Goal: Task Accomplishment & Management: Manage account settings

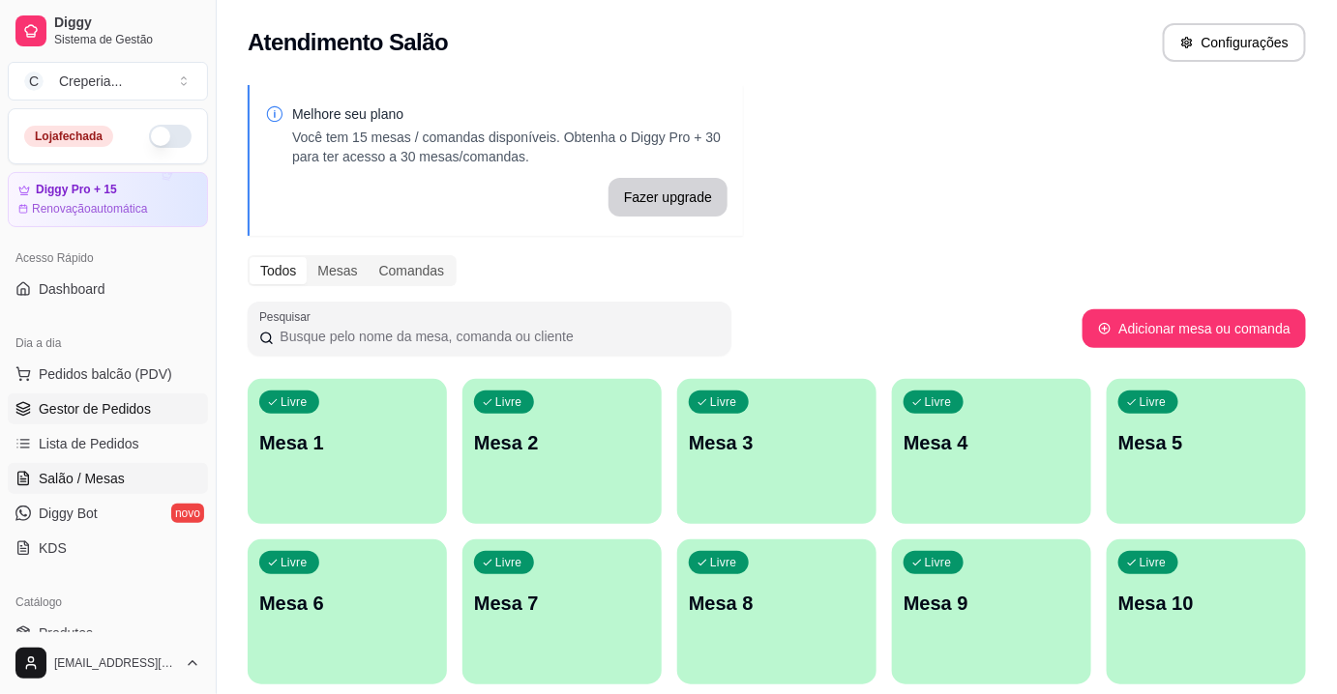
click at [129, 406] on span "Gestor de Pedidos" at bounding box center [95, 408] width 112 height 19
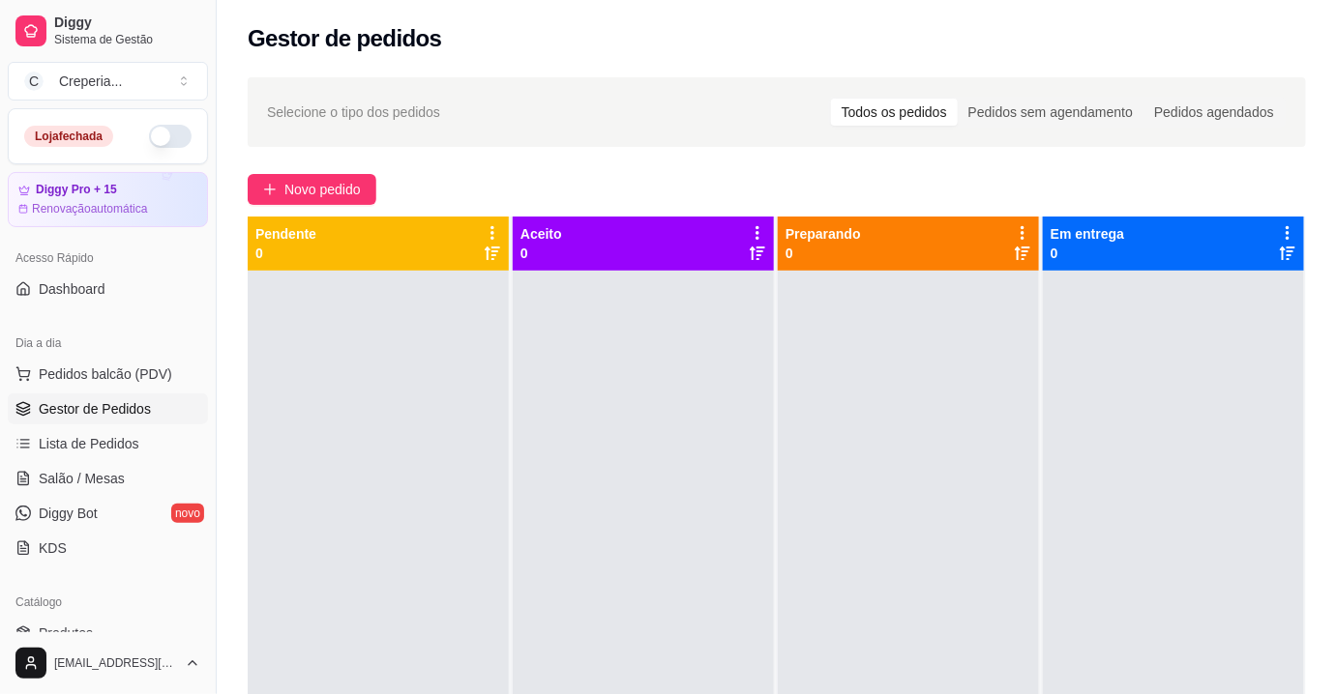
click at [295, 186] on span "Novo pedido" at bounding box center [322, 189] width 76 height 21
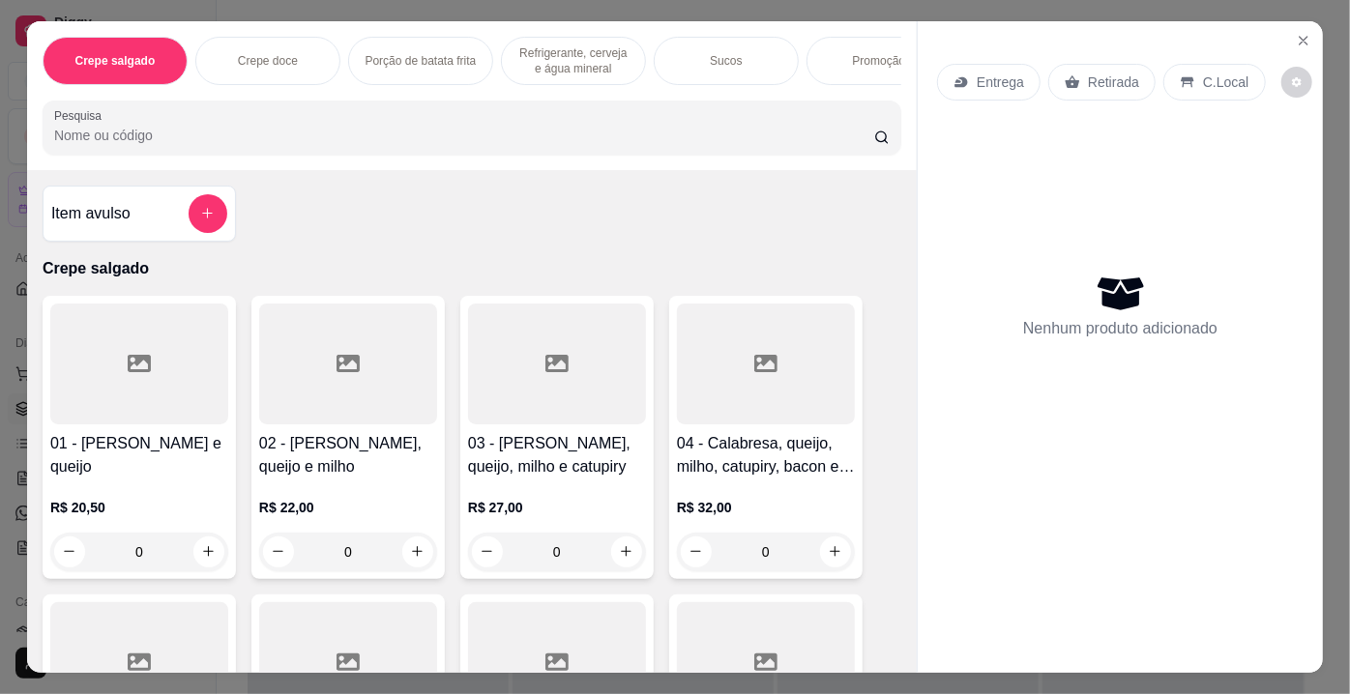
click at [518, 138] on input "Pesquisa" at bounding box center [464, 135] width 820 height 19
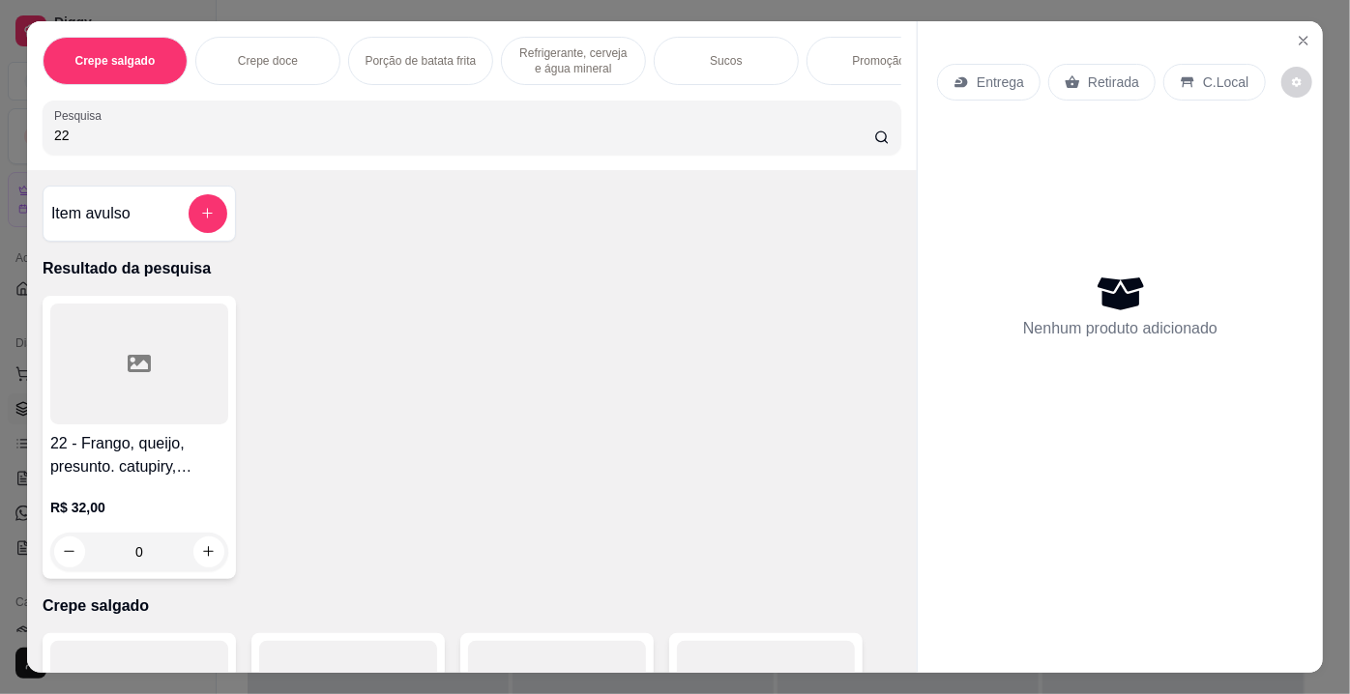
type input "22"
click at [180, 382] on div at bounding box center [139, 364] width 178 height 121
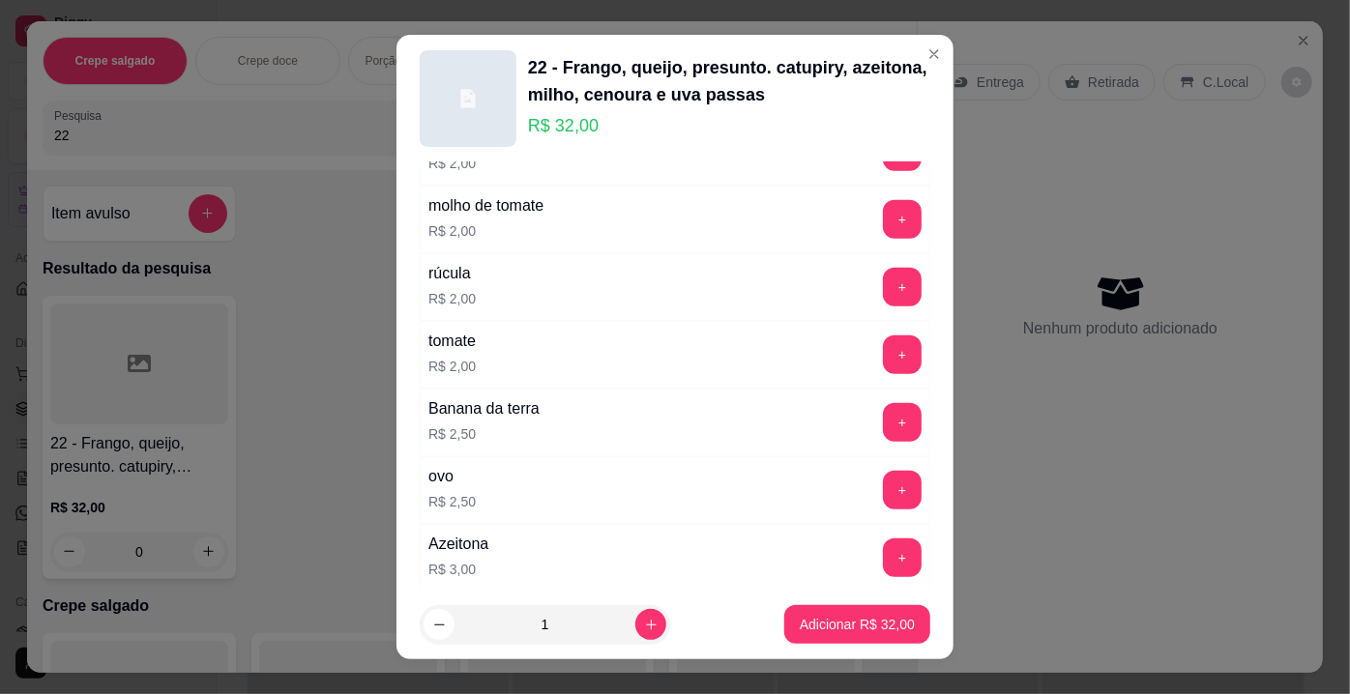
scroll to position [879, 0]
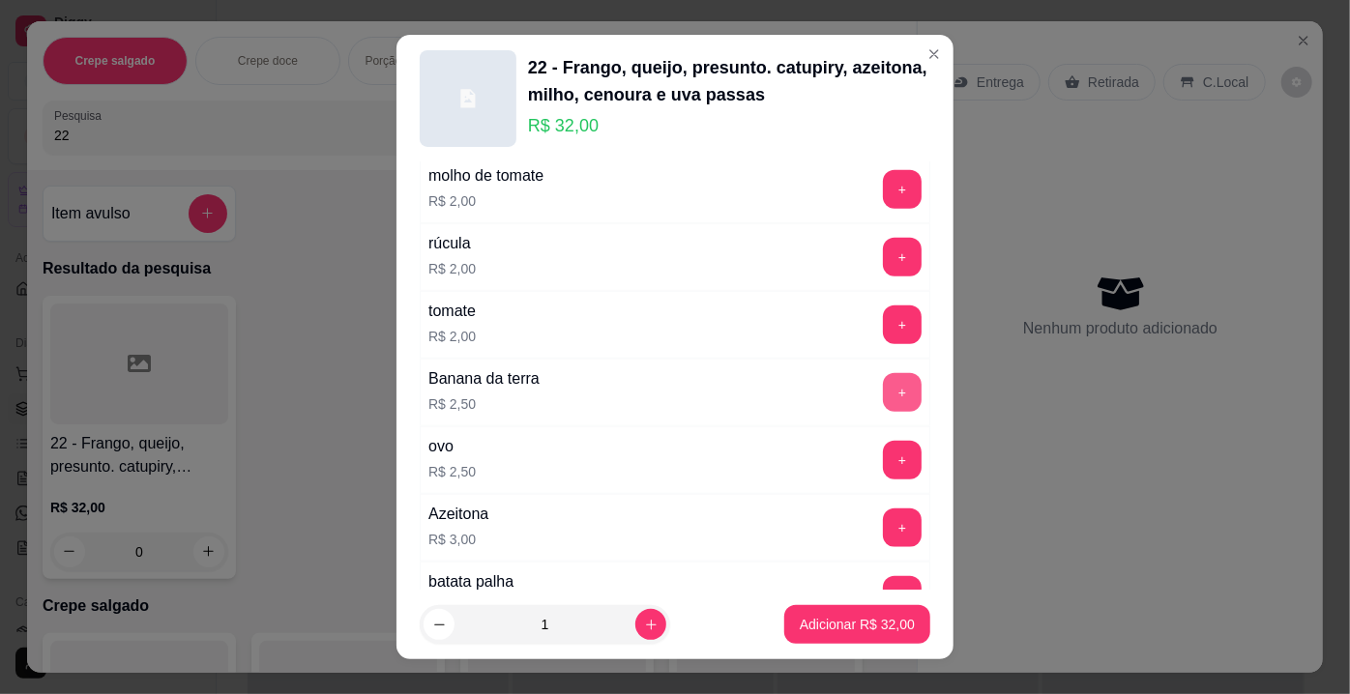
click at [883, 378] on button "+" at bounding box center [902, 392] width 39 height 39
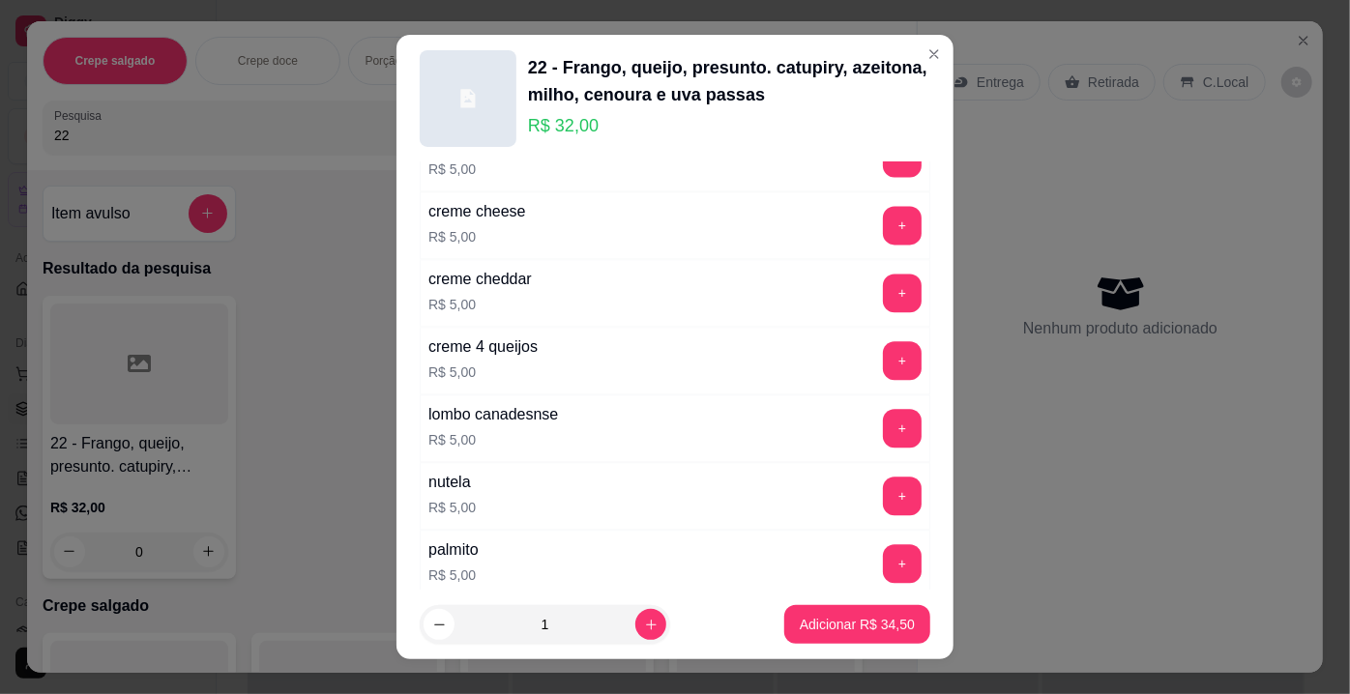
scroll to position [2286, 0]
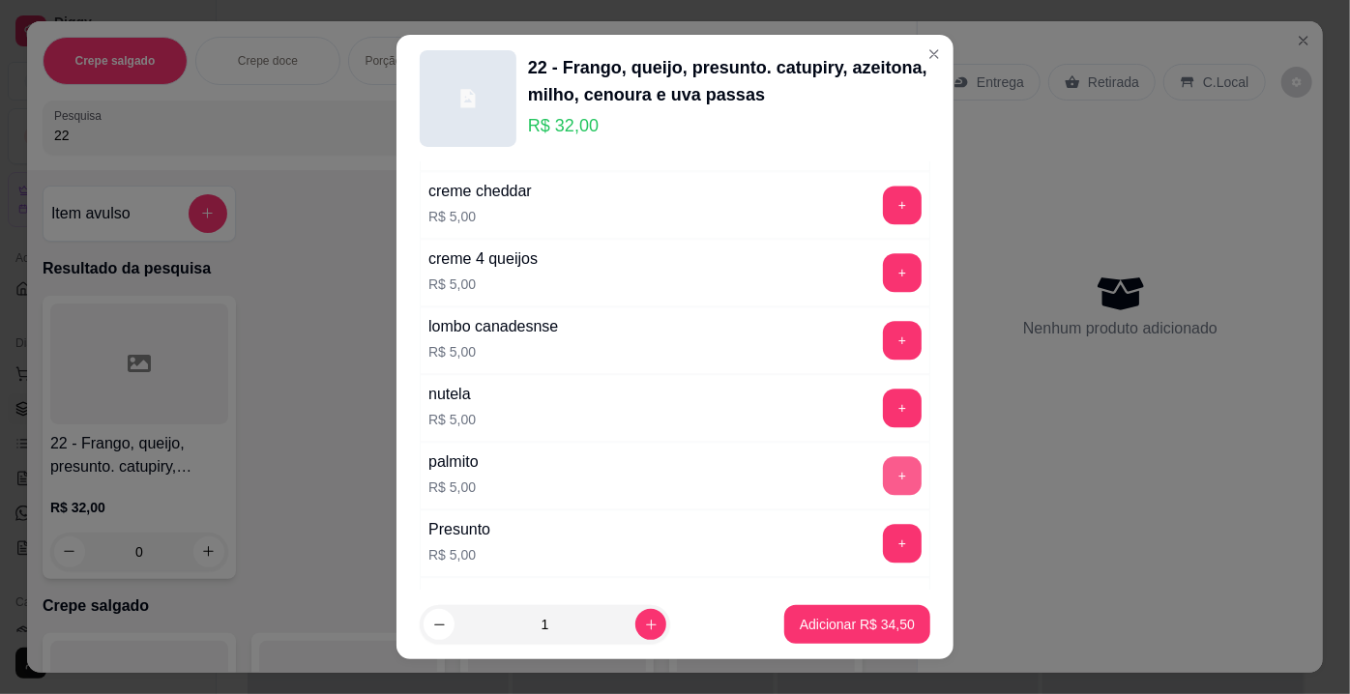
click at [883, 457] on button "+" at bounding box center [902, 476] width 39 height 39
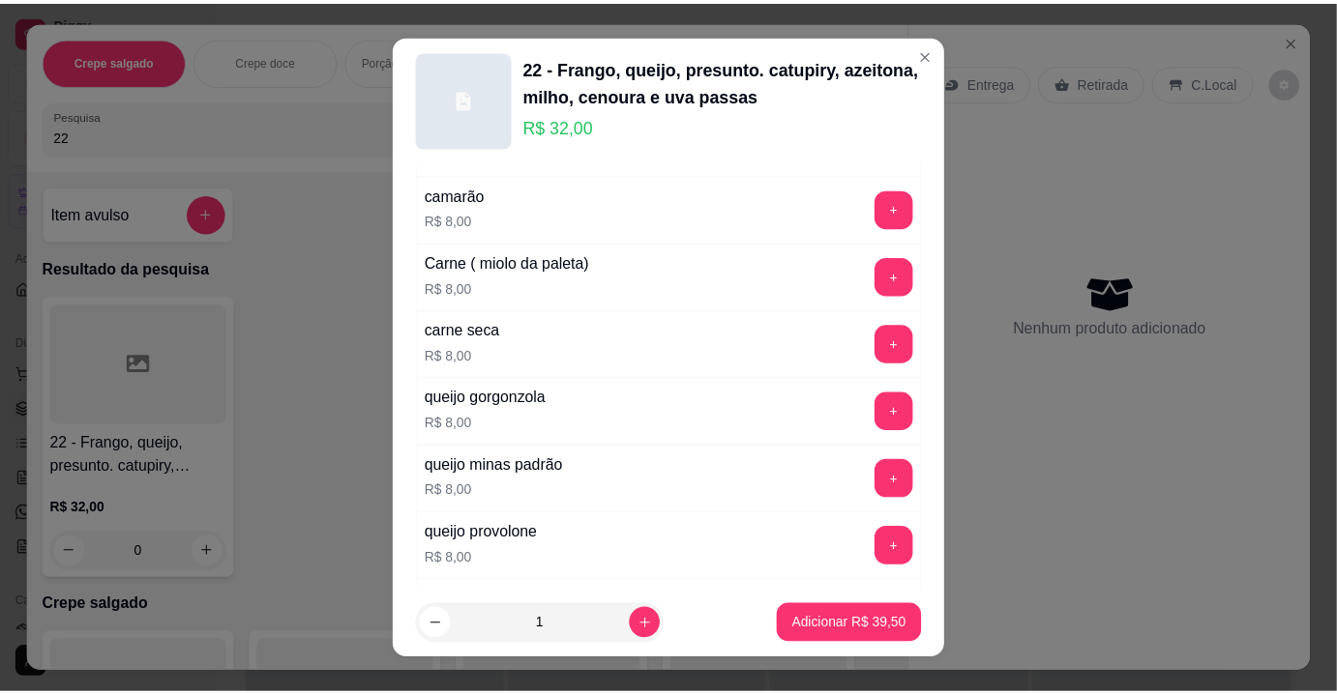
scroll to position [3341, 0]
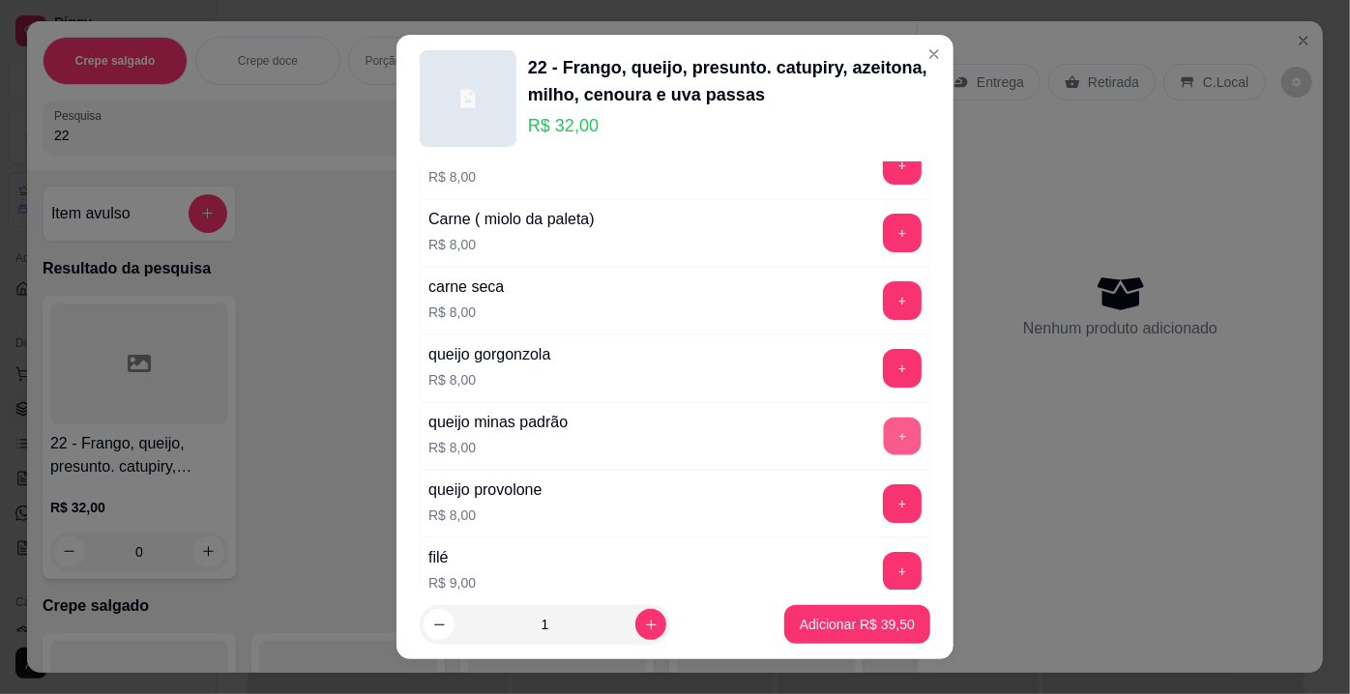
click at [884, 418] on button "+" at bounding box center [903, 437] width 38 height 38
click at [644, 620] on icon "increase-product-quantity" at bounding box center [651, 625] width 15 height 15
type input "2"
click at [822, 623] on p "Adicionar R$ 95,00" at bounding box center [857, 624] width 115 height 19
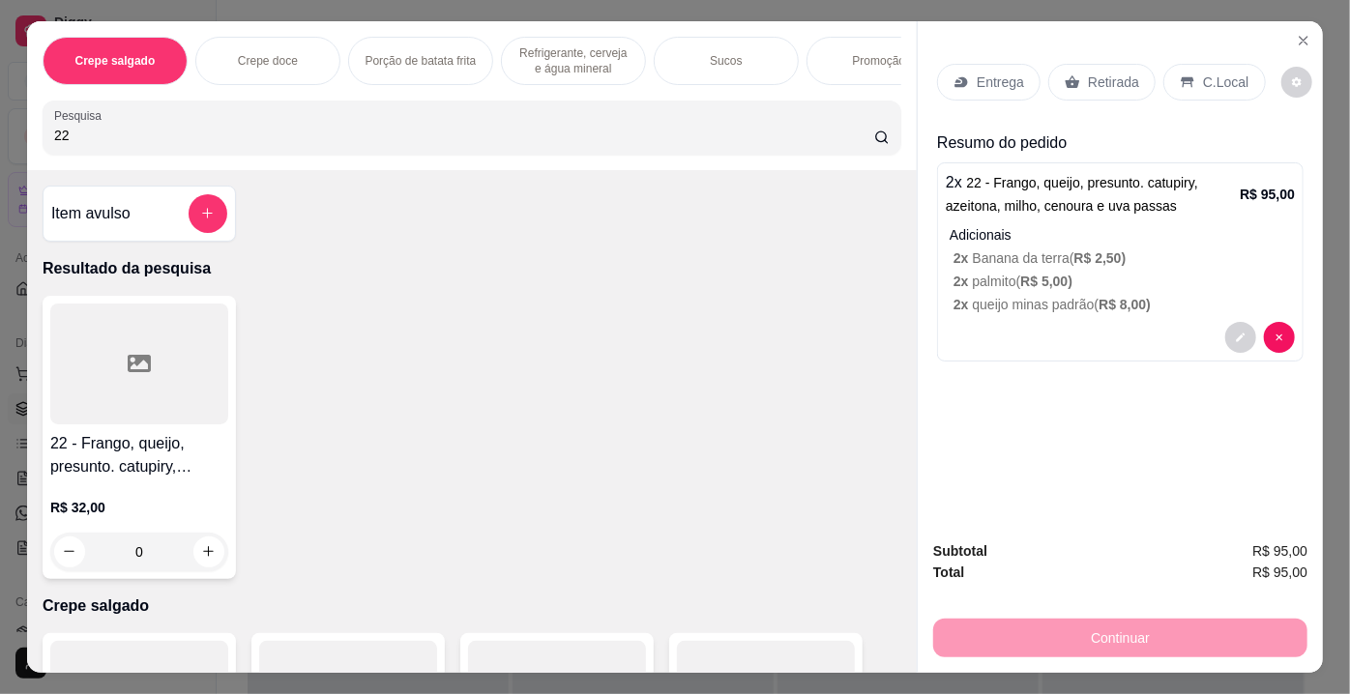
drag, startPoint x: 137, startPoint y: 153, endPoint x: 0, endPoint y: 132, distance: 139.0
click at [0, 132] on div "Crepe salgado Crepe doce Porção de batata frita Refrigerante, cerveja e água mi…" at bounding box center [675, 347] width 1350 height 694
type input "10"
click at [138, 372] on icon at bounding box center [139, 363] width 23 height 17
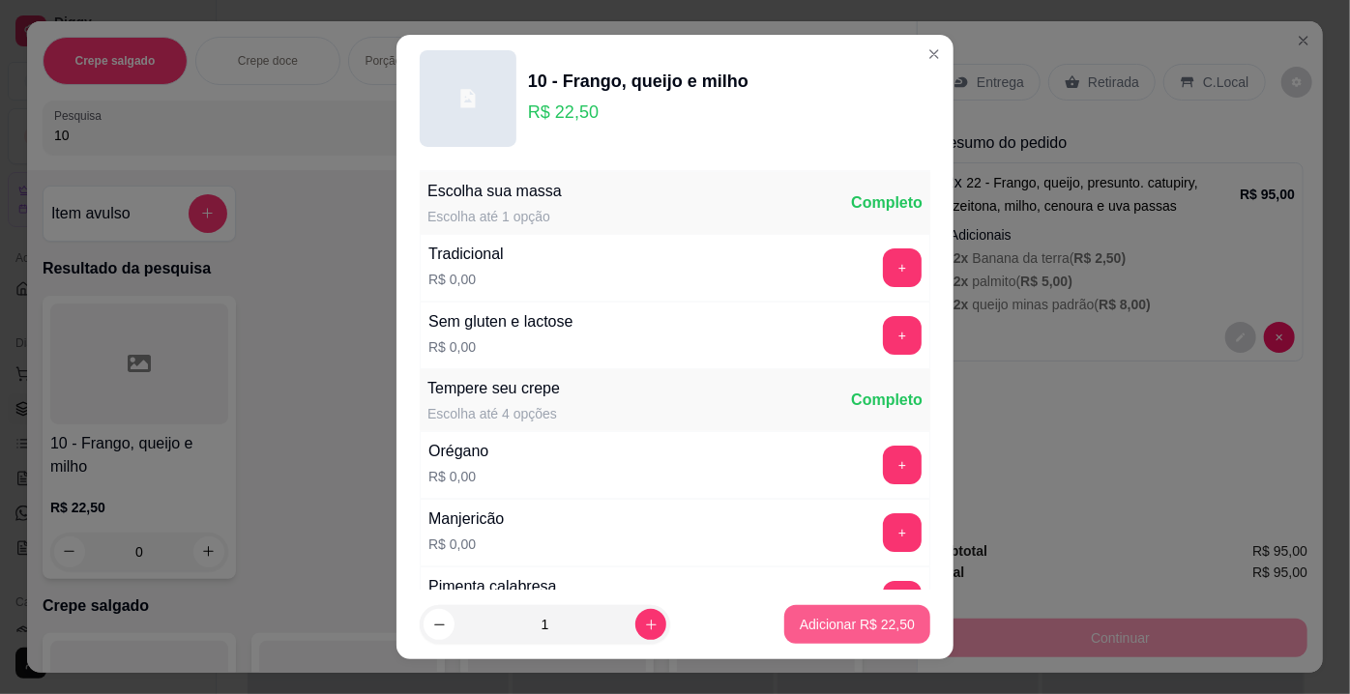
click at [830, 629] on p "Adicionar R$ 22,50" at bounding box center [857, 624] width 115 height 19
type input "1"
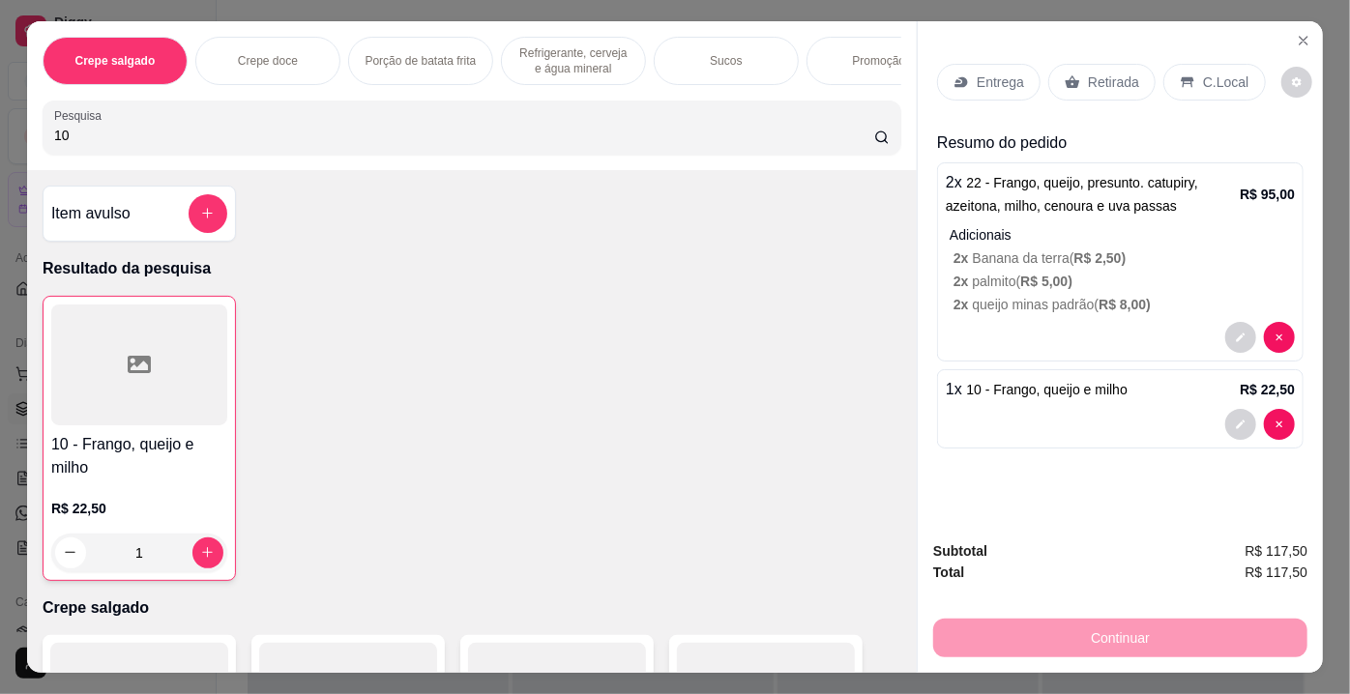
drag, startPoint x: 82, startPoint y: 135, endPoint x: 0, endPoint y: 140, distance: 82.4
click at [0, 140] on div "Crepe salgado Crepe doce Porção de batata frita Refrigerante, cerveja e água mi…" at bounding box center [675, 347] width 1350 height 694
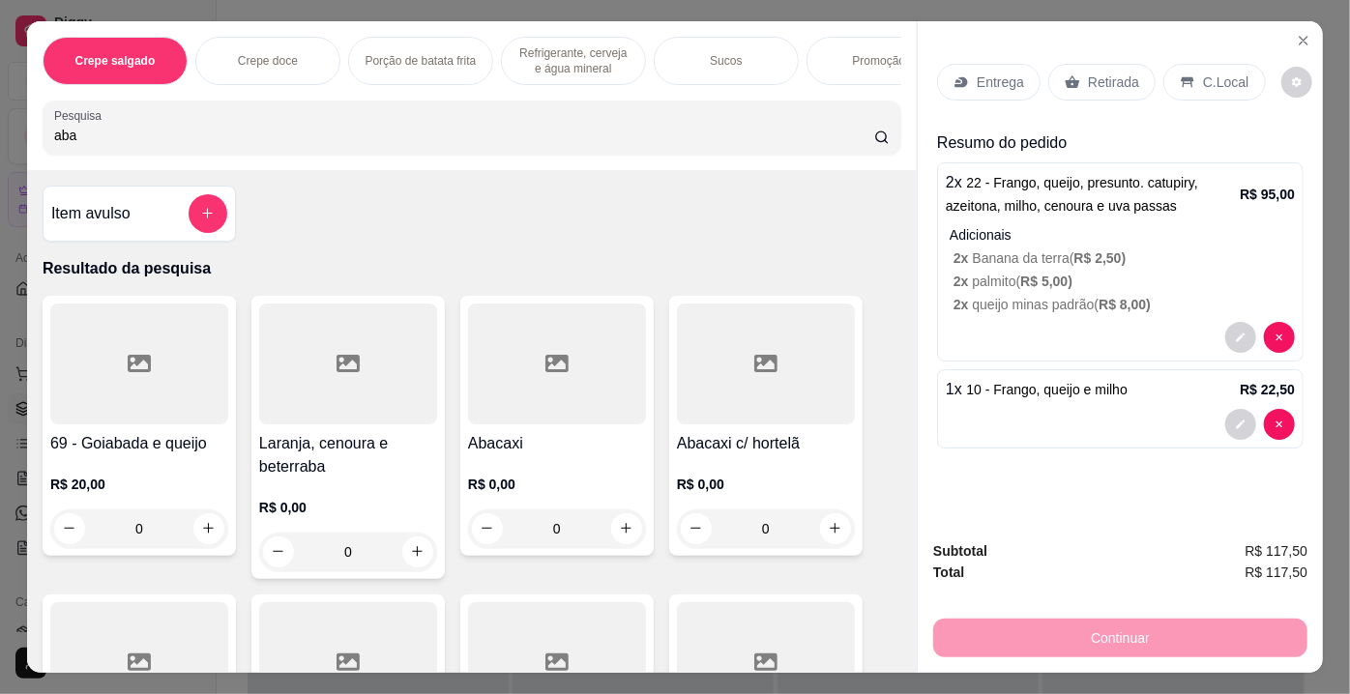
click at [142, 133] on input "aba" at bounding box center [464, 135] width 820 height 19
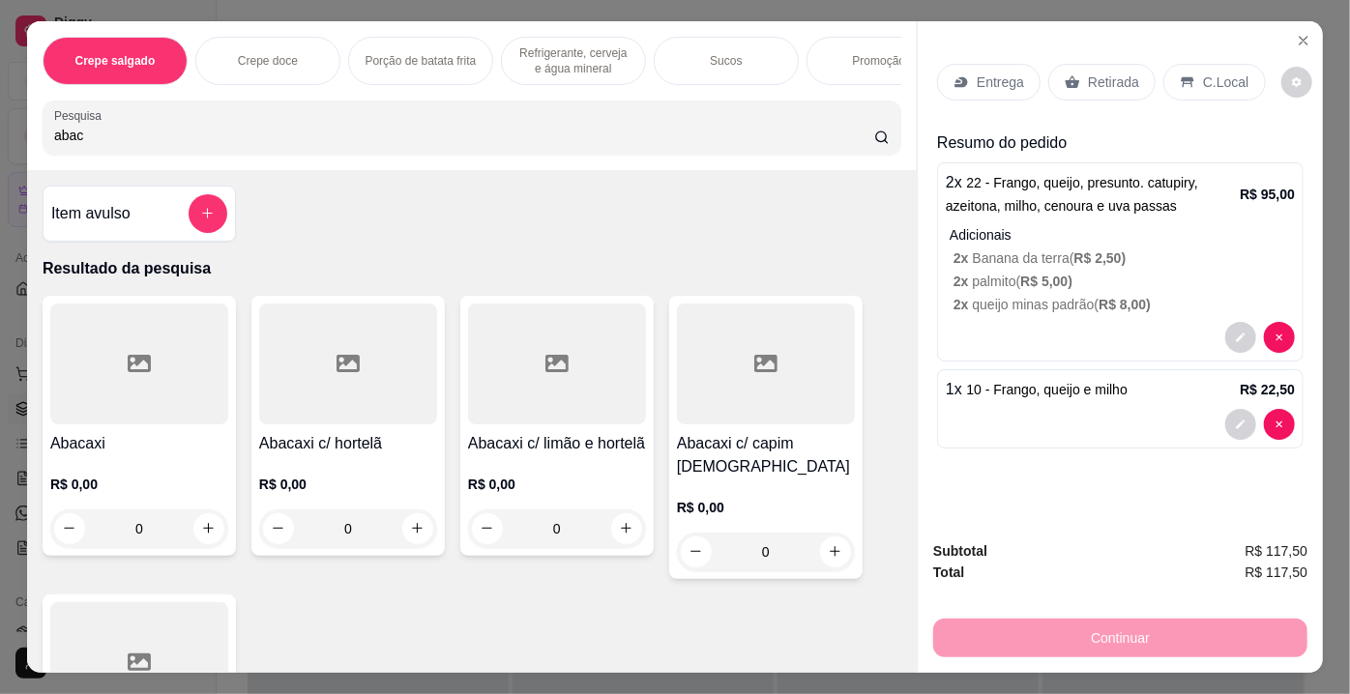
type input "abac"
click at [595, 393] on div at bounding box center [557, 364] width 178 height 121
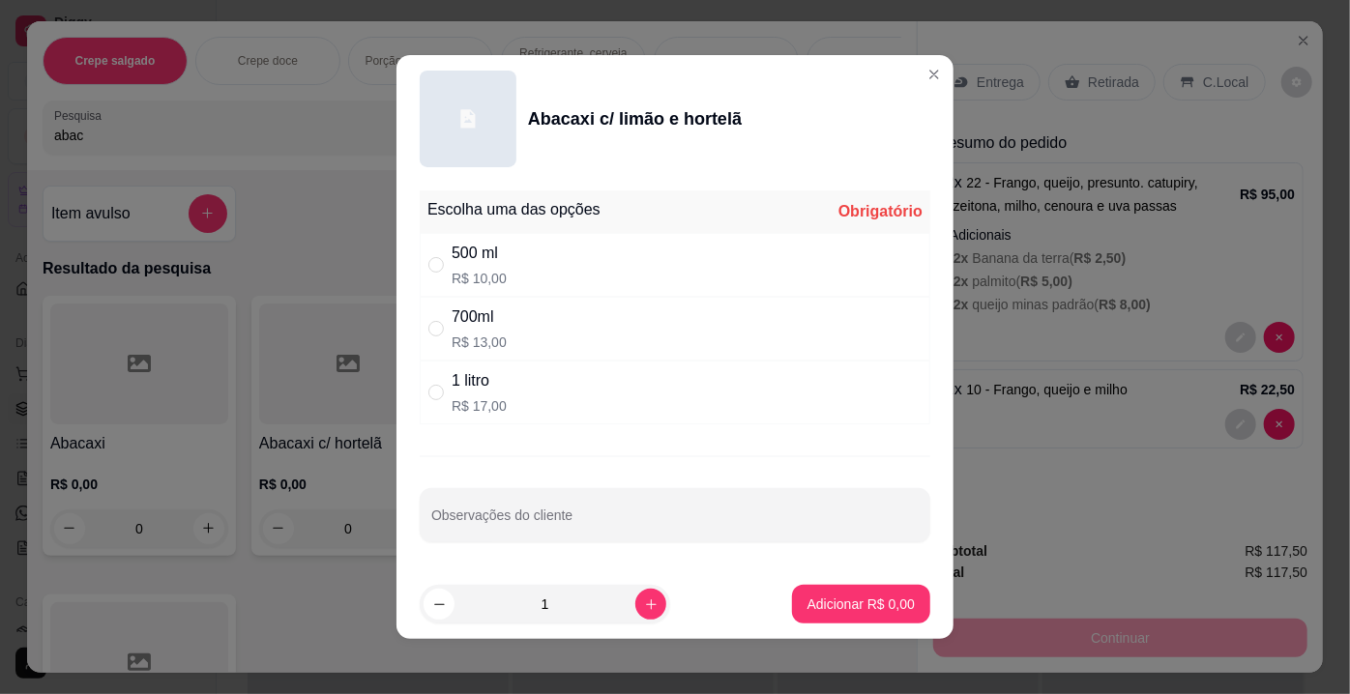
click at [480, 393] on div "1 litro R$ 17,00" at bounding box center [479, 392] width 55 height 46
radio input "true"
click at [811, 595] on p "Adicionar R$ 17,00" at bounding box center [858, 604] width 112 height 18
type input "1"
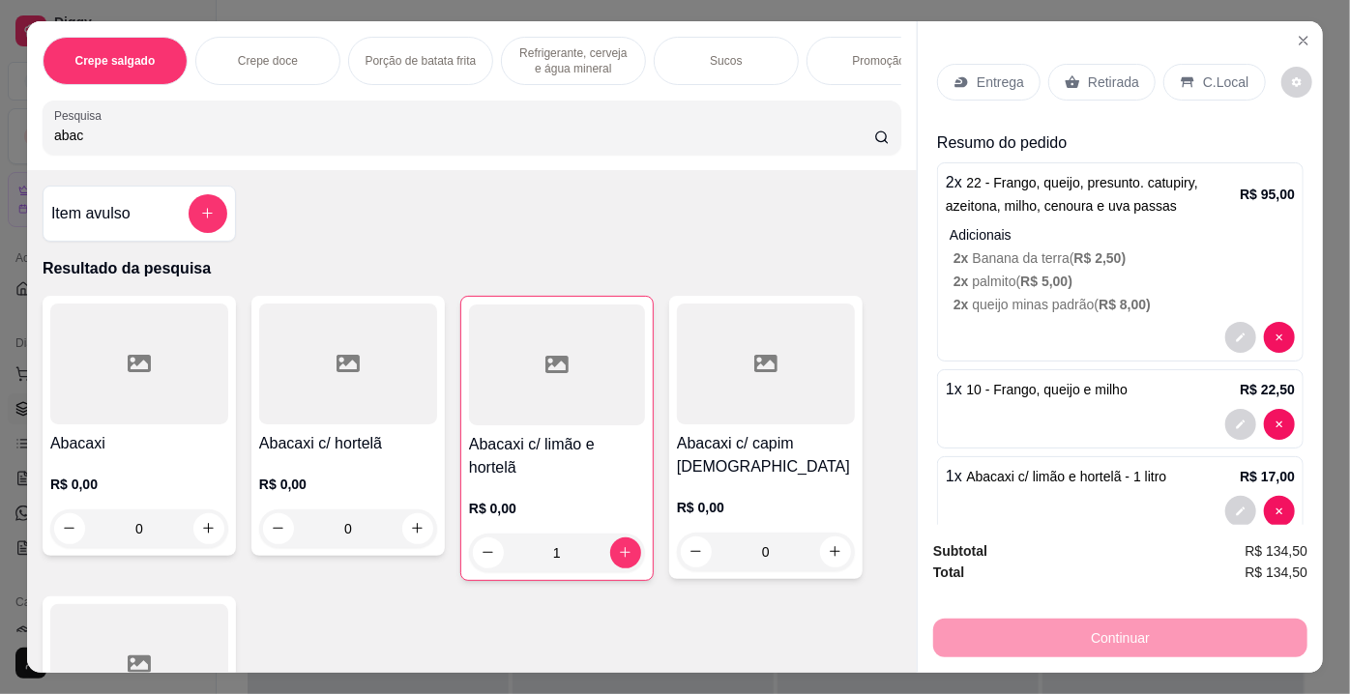
click at [623, 426] on div at bounding box center [557, 365] width 176 height 121
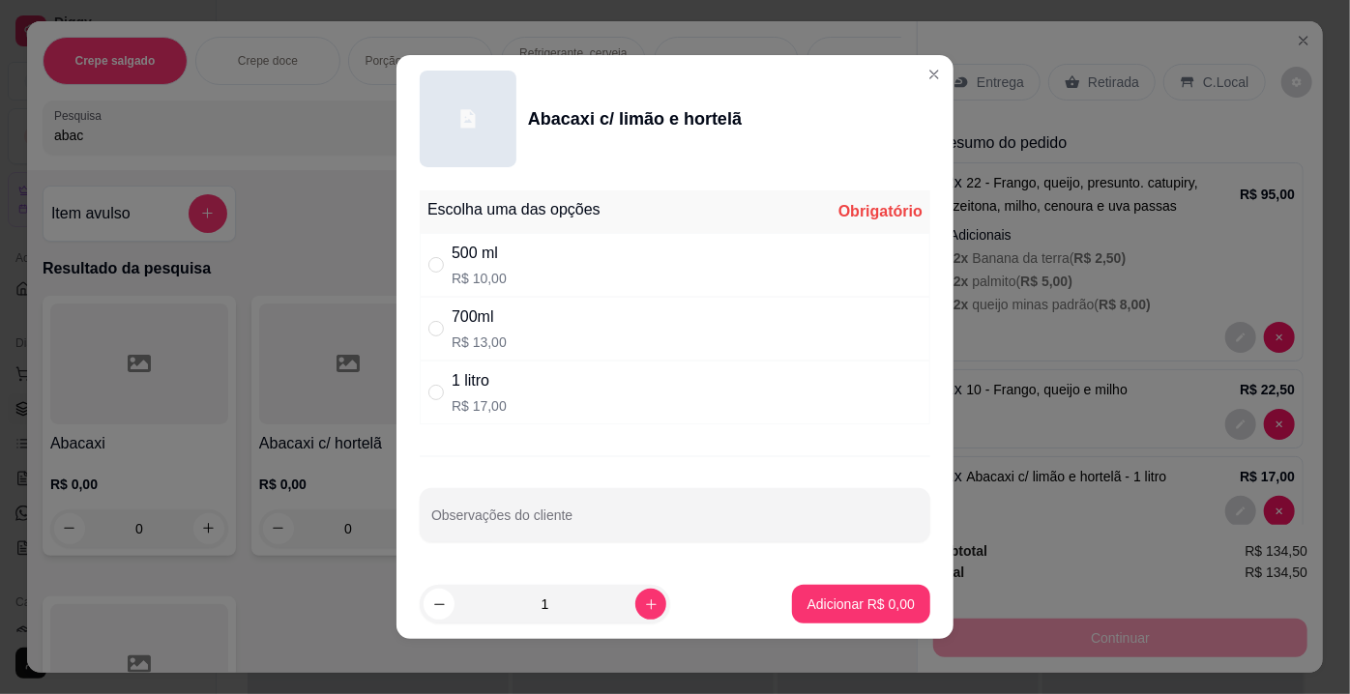
drag, startPoint x: 535, startPoint y: 274, endPoint x: 631, endPoint y: 391, distance: 151.2
click at [536, 276] on div "500 ml R$ 10,00" at bounding box center [675, 265] width 511 height 64
radio input "true"
click at [817, 597] on p "Adicionar R$ 10,00" at bounding box center [858, 604] width 112 height 18
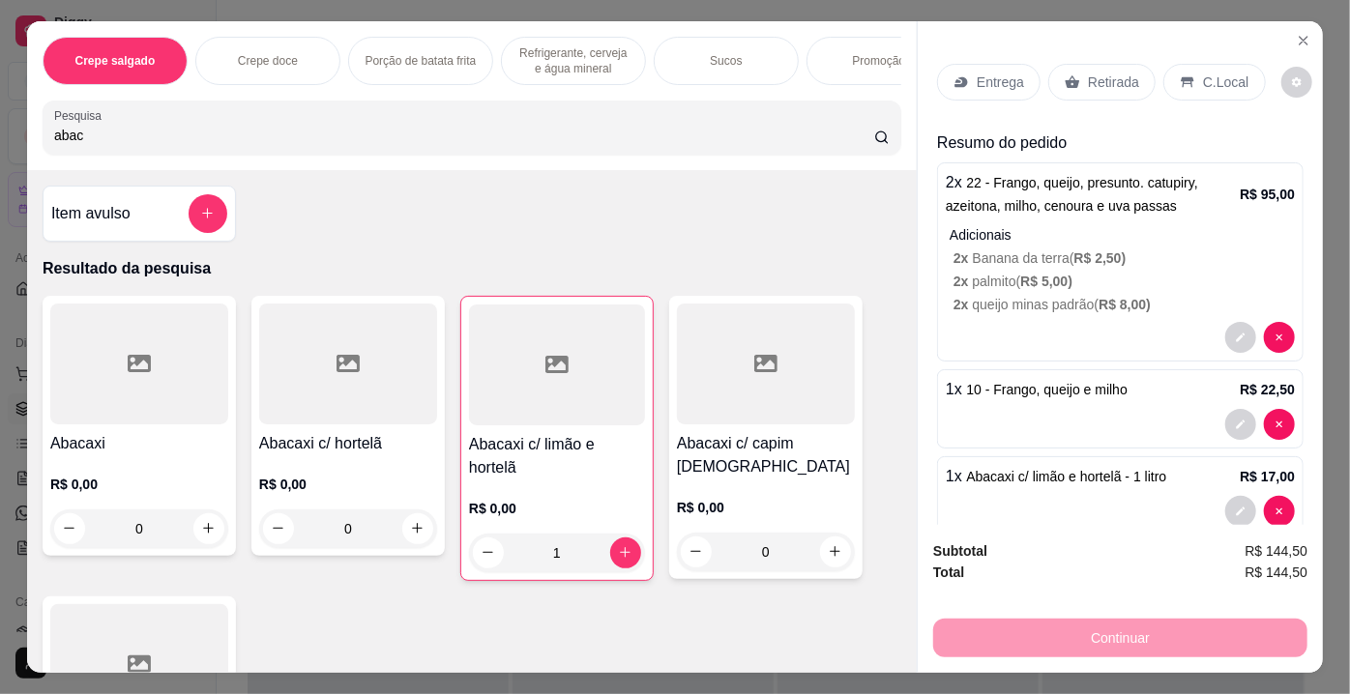
drag, startPoint x: 110, startPoint y: 135, endPoint x: 0, endPoint y: 159, distance: 112.7
click at [0, 159] on div "Crepe salgado Crepe doce Porção de batata frita Refrigerante, cerveja e água mi…" at bounding box center [675, 347] width 1350 height 694
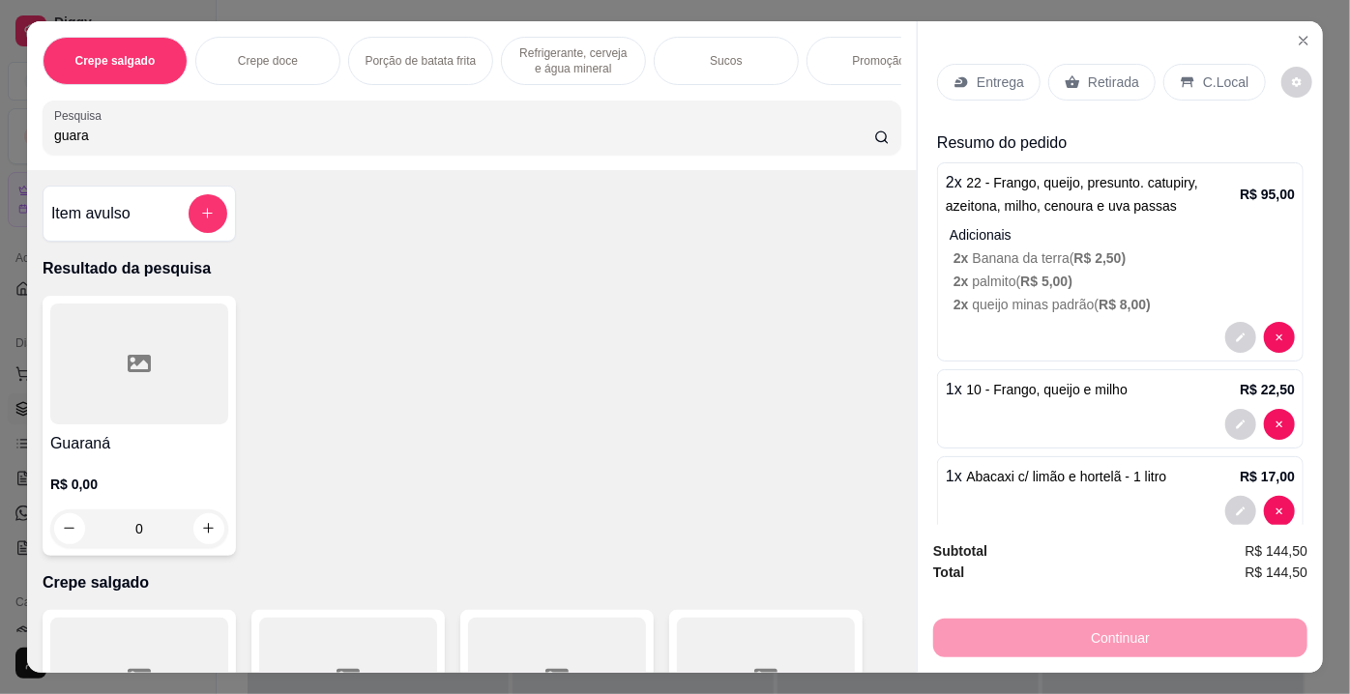
type input "guara"
click at [111, 352] on div at bounding box center [139, 364] width 178 height 121
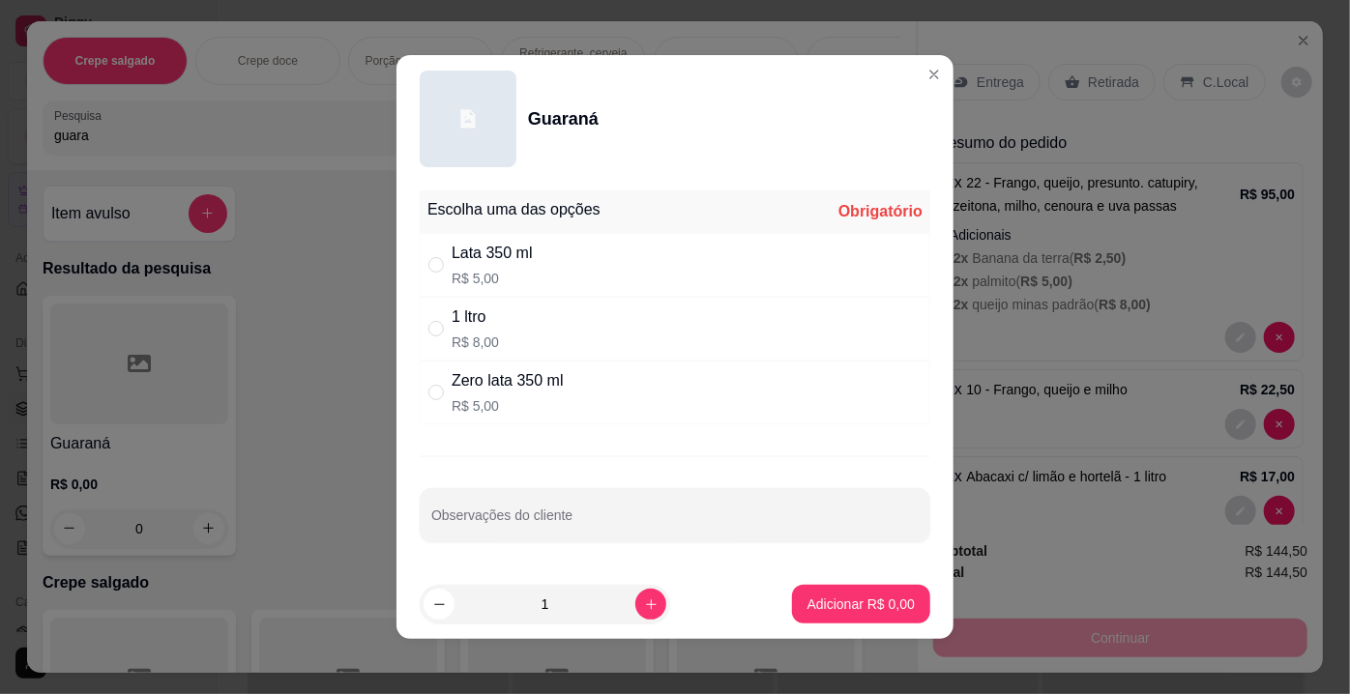
click at [477, 263] on div "Lata 350 ml" at bounding box center [492, 253] width 81 height 23
radio input "true"
click at [834, 593] on button "Adicionar R$ 5,00" at bounding box center [861, 604] width 138 height 39
type input "1"
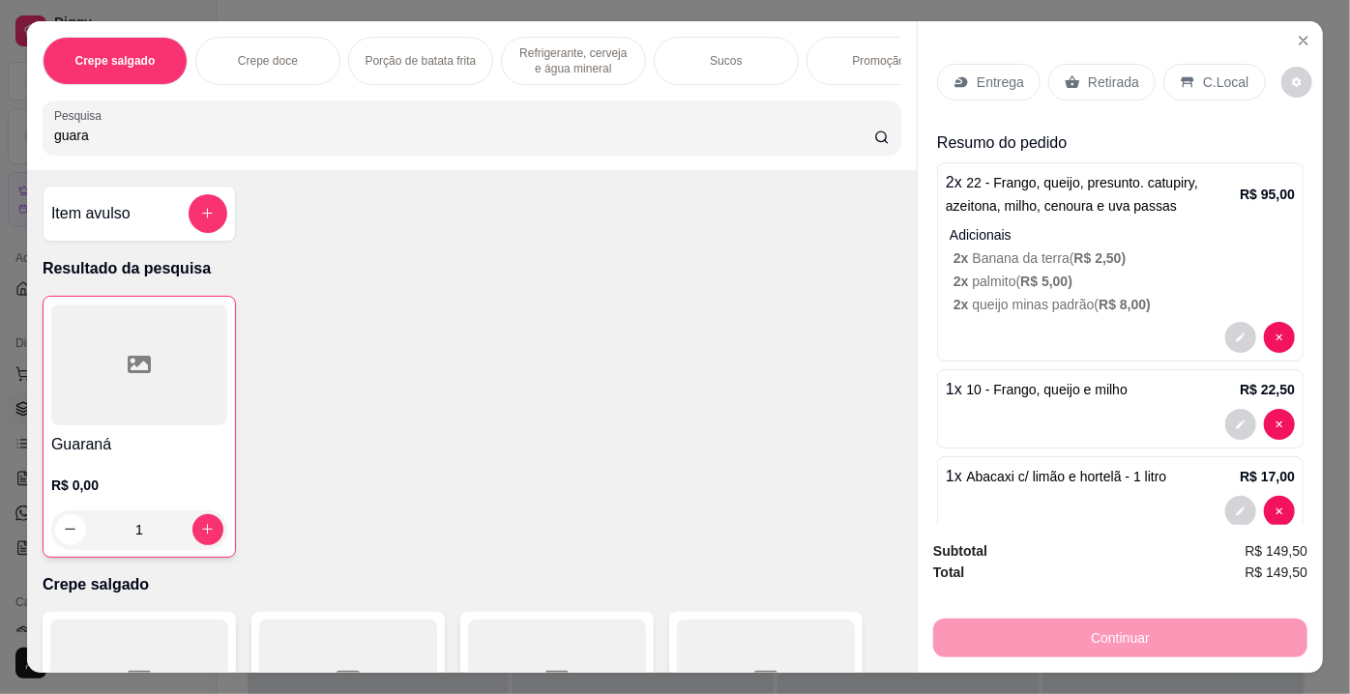
click at [1088, 76] on p "Retirada" at bounding box center [1113, 82] width 51 height 19
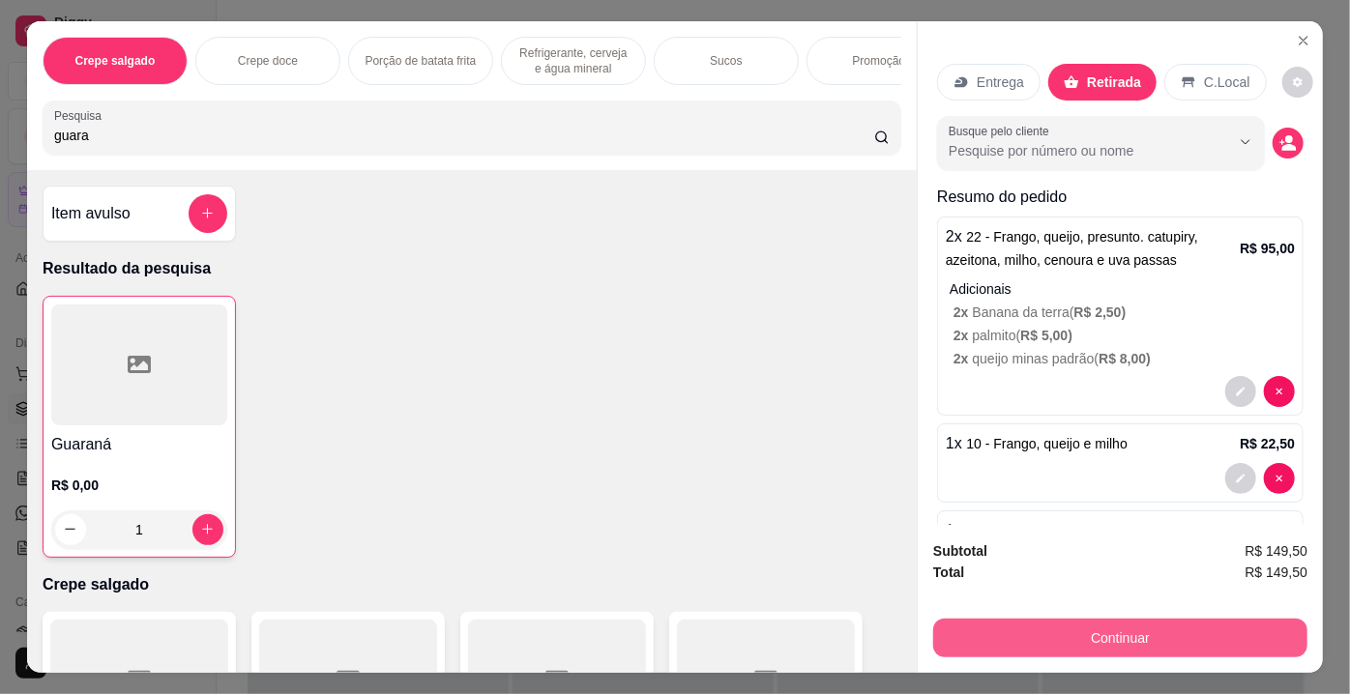
click at [1049, 623] on button "Continuar" at bounding box center [1120, 638] width 374 height 39
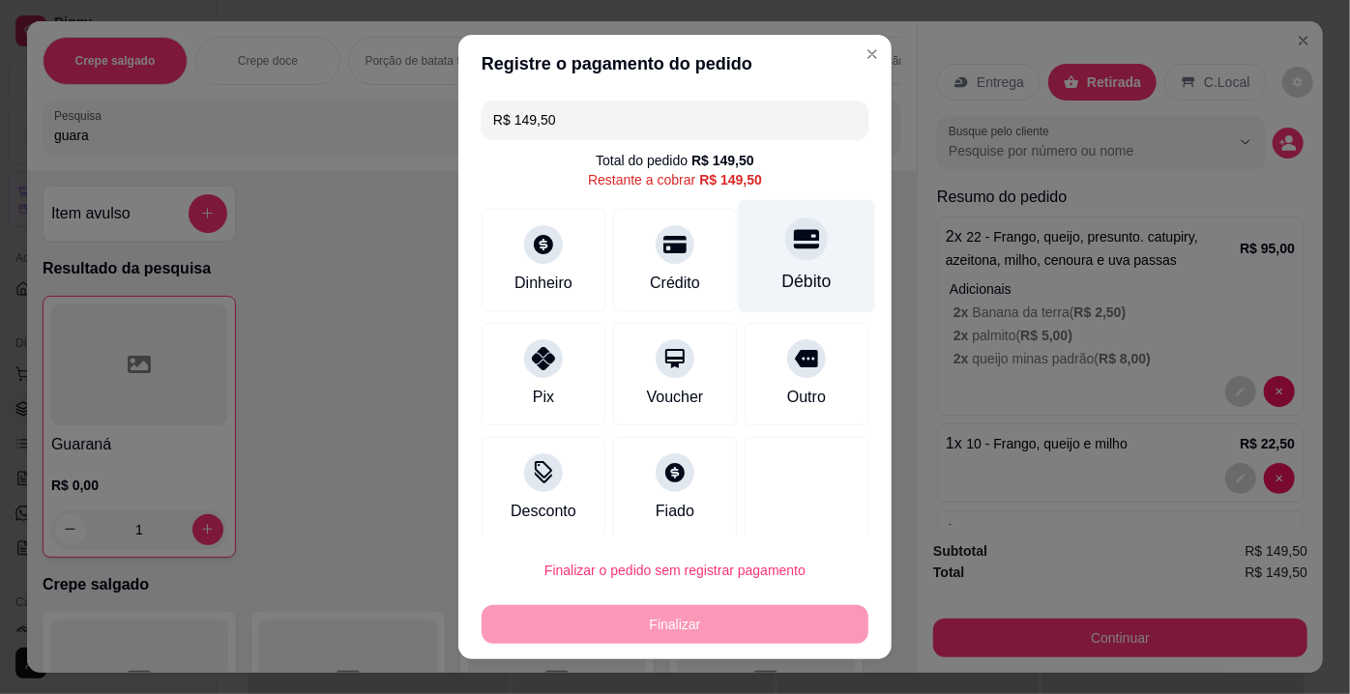
click at [791, 271] on div "Débito" at bounding box center [806, 281] width 49 height 25
type input "R$ 0,00"
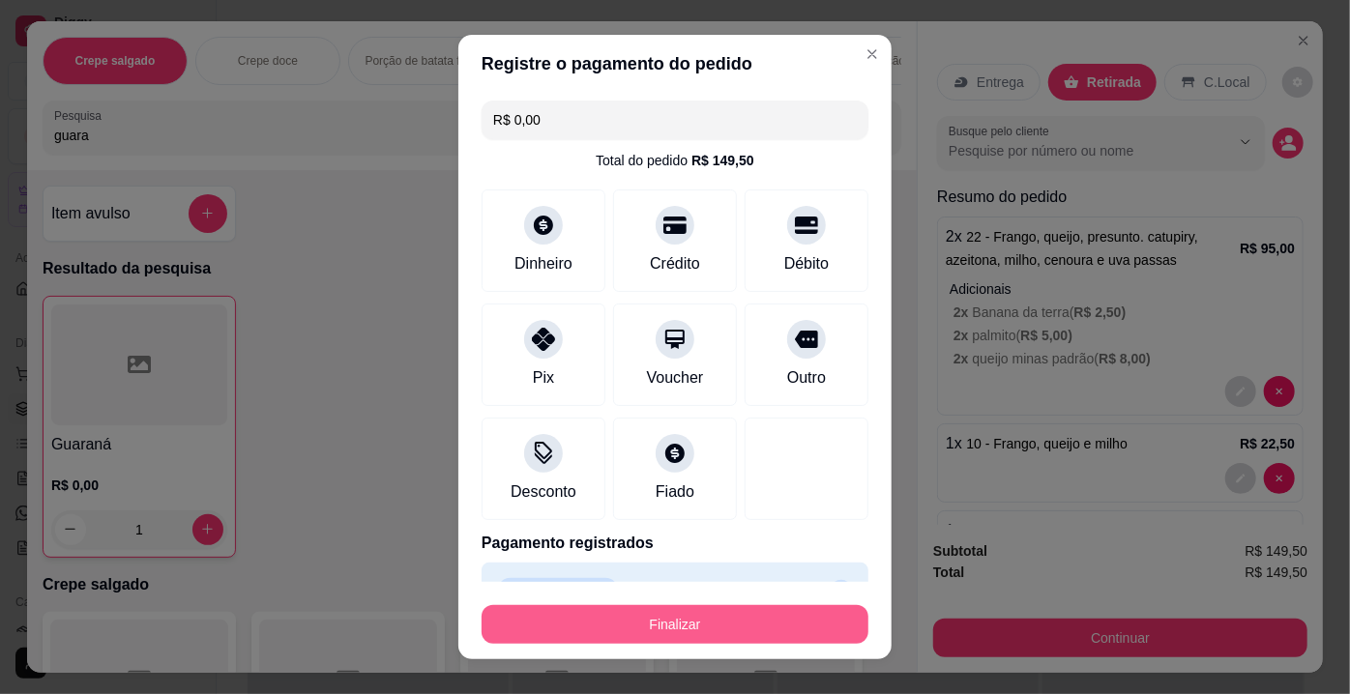
click at [713, 625] on button "Finalizar" at bounding box center [675, 624] width 387 height 39
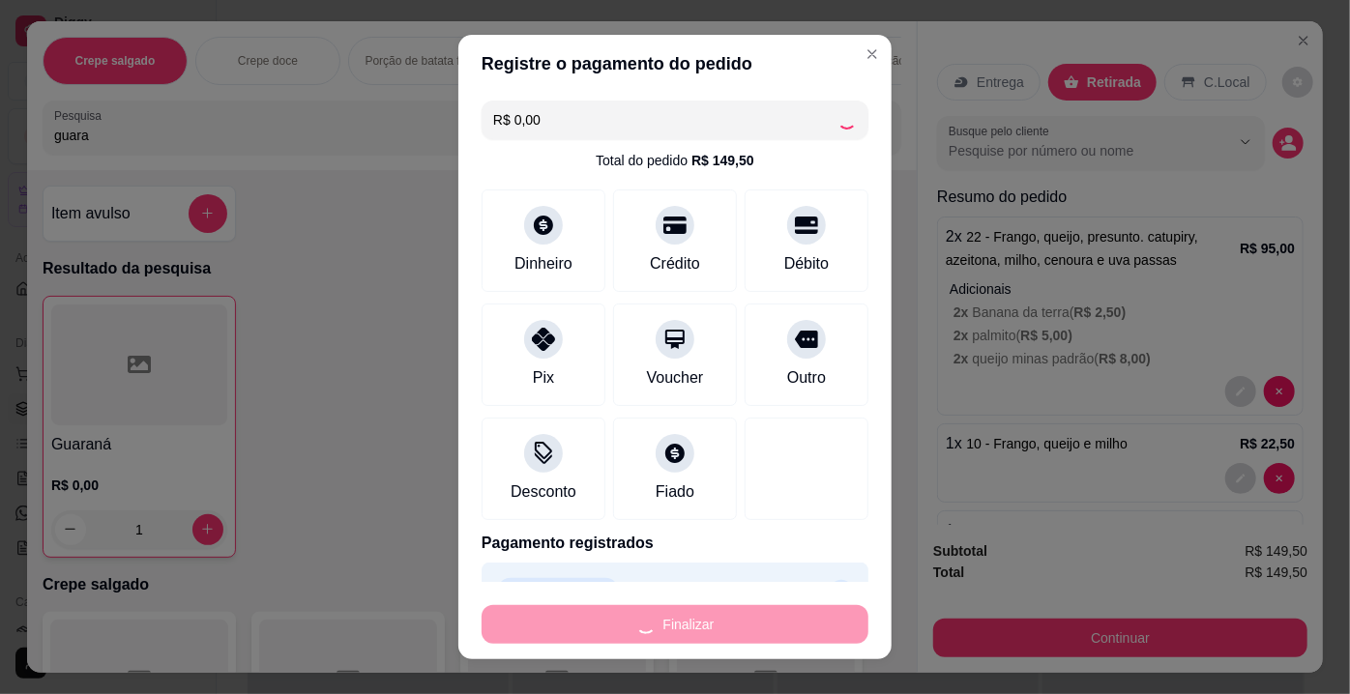
type input "0"
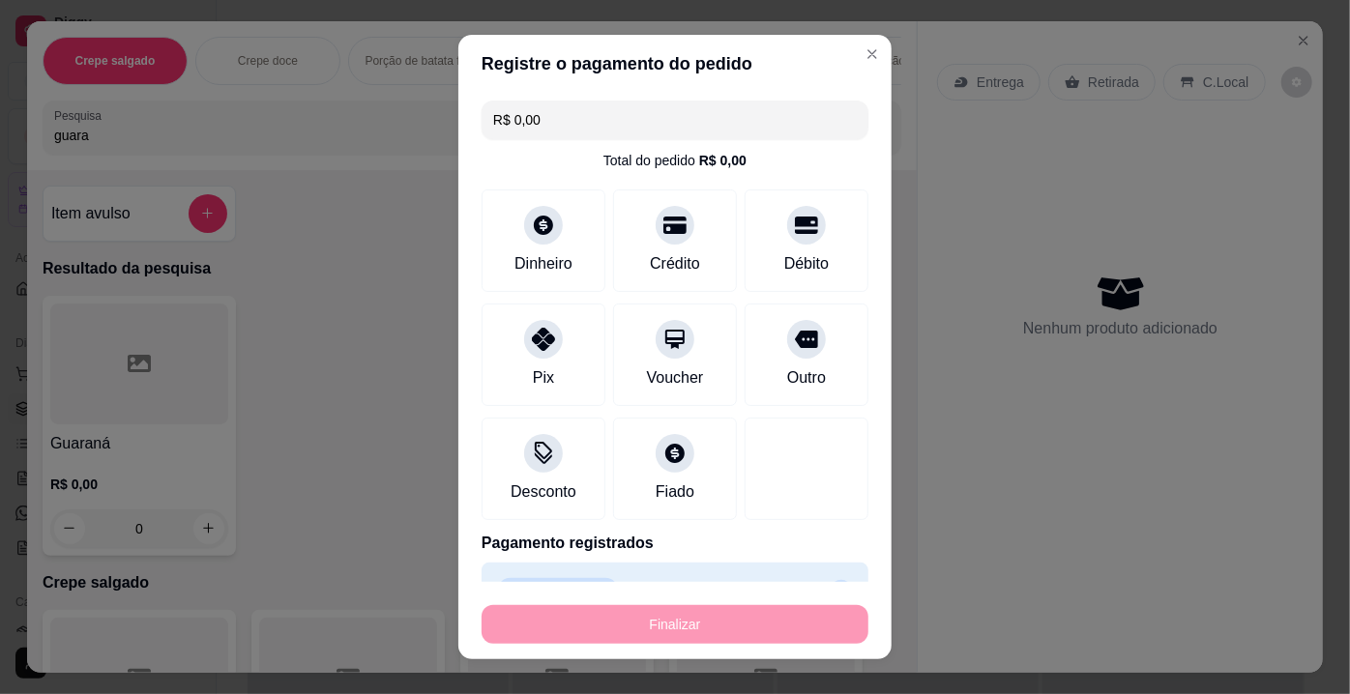
type input "-R$ 149,50"
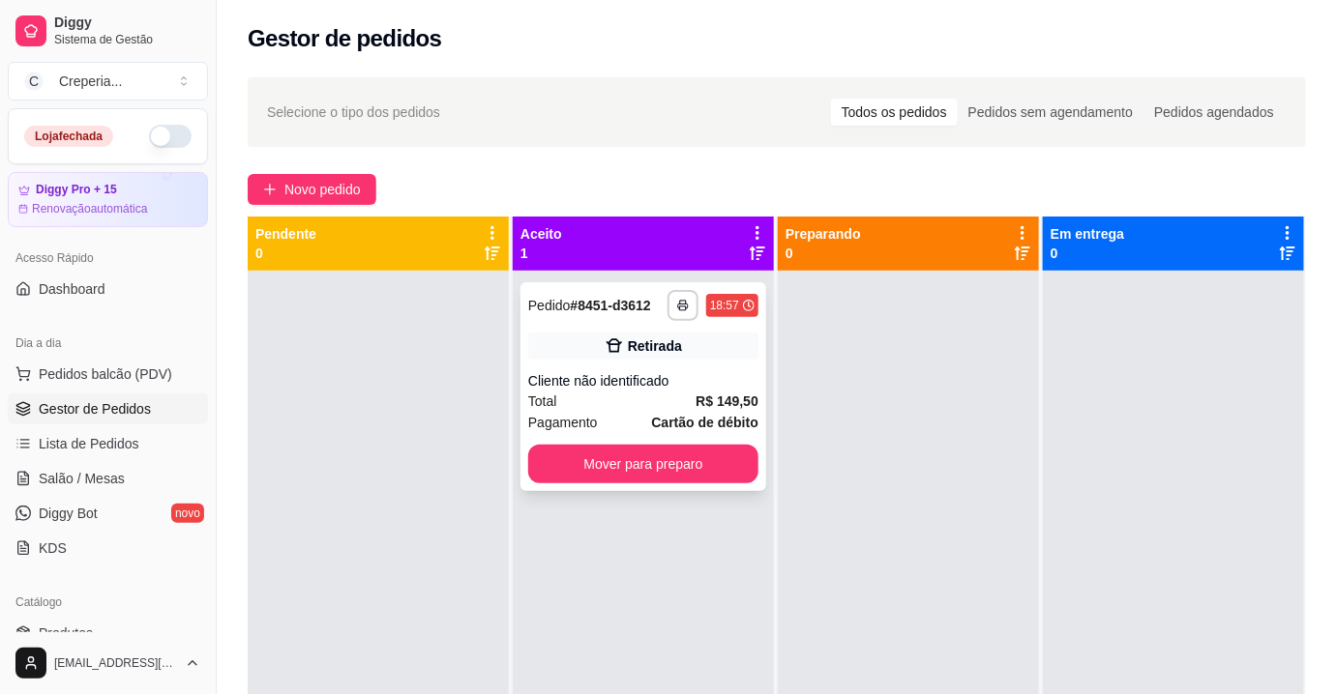
click at [647, 358] on div "Retirada" at bounding box center [643, 346] width 230 height 27
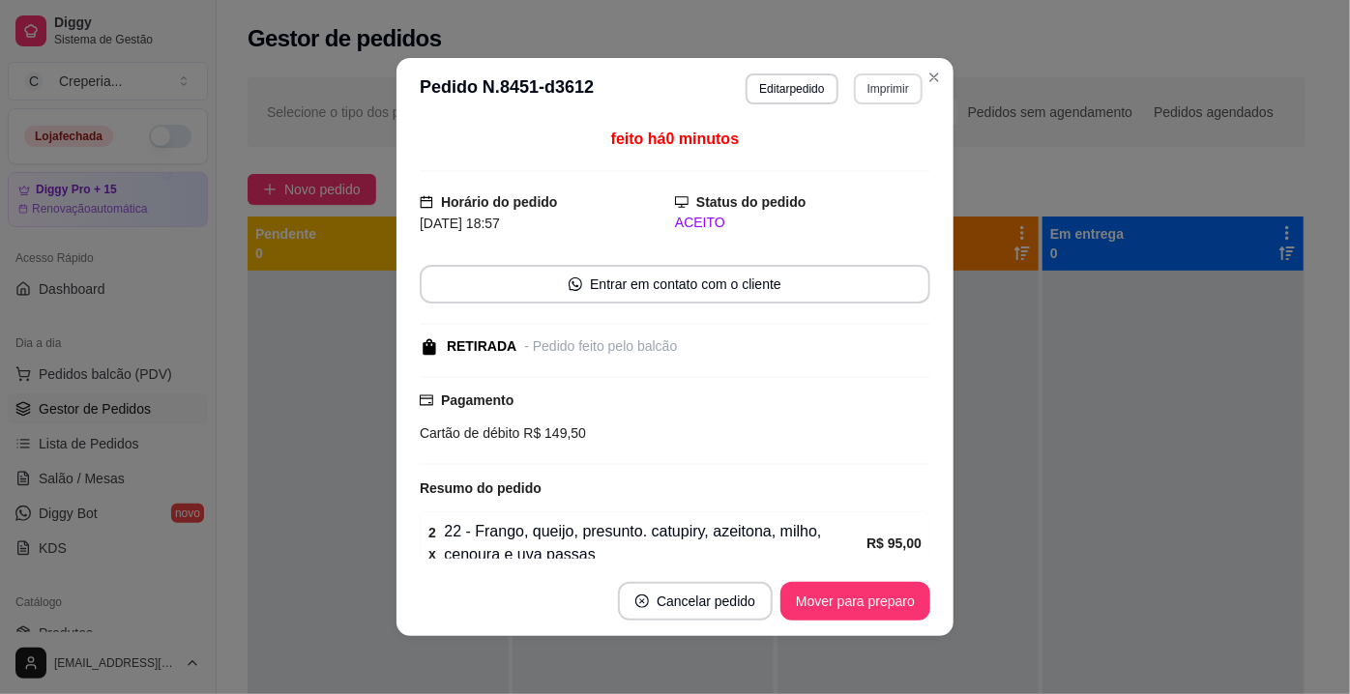
click at [860, 91] on button "Imprimir" at bounding box center [888, 89] width 69 height 31
click at [858, 151] on button "IMPRESSORA" at bounding box center [848, 156] width 140 height 31
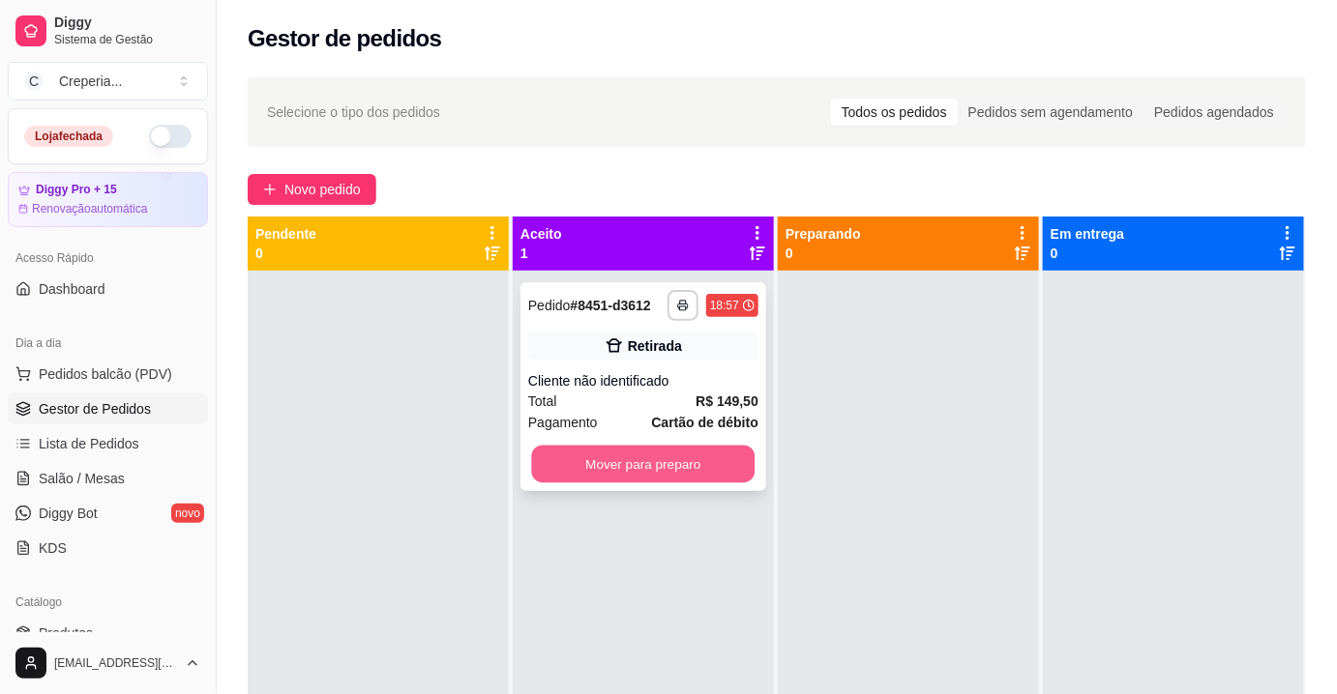
click at [681, 453] on button "Mover para preparo" at bounding box center [643, 465] width 223 height 38
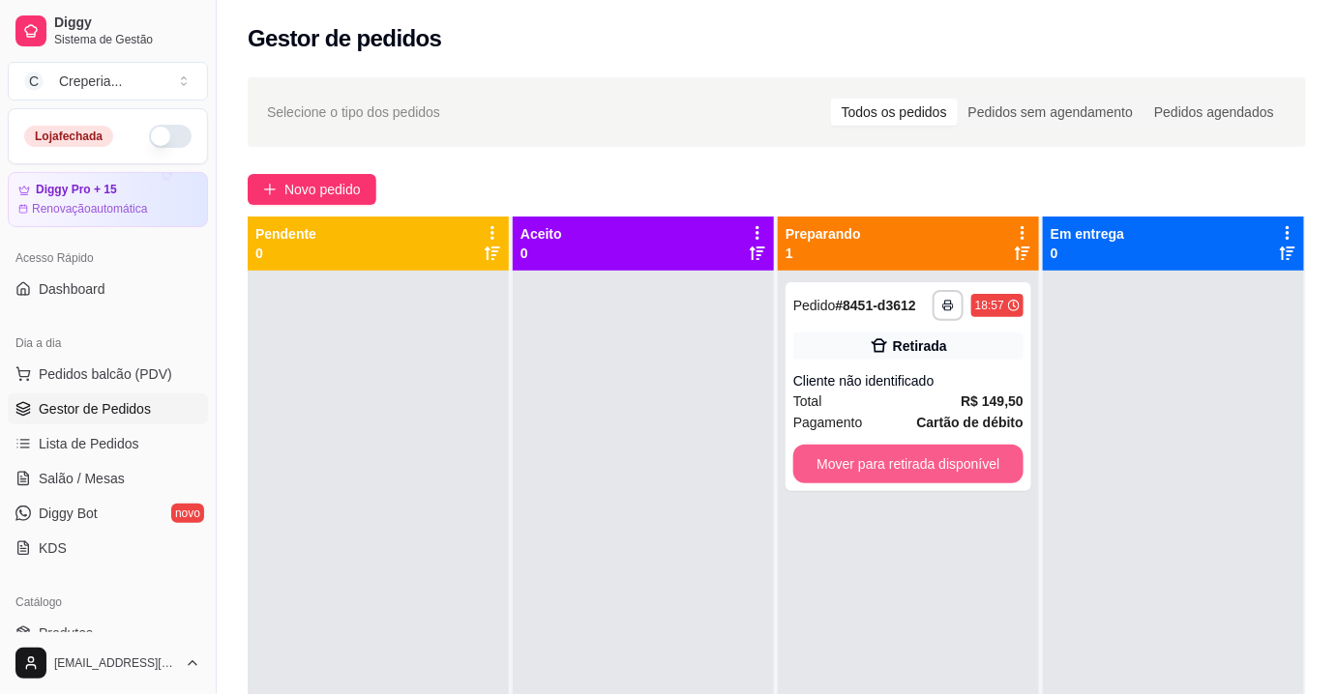
click at [874, 480] on button "Mover para retirada disponível" at bounding box center [908, 464] width 230 height 39
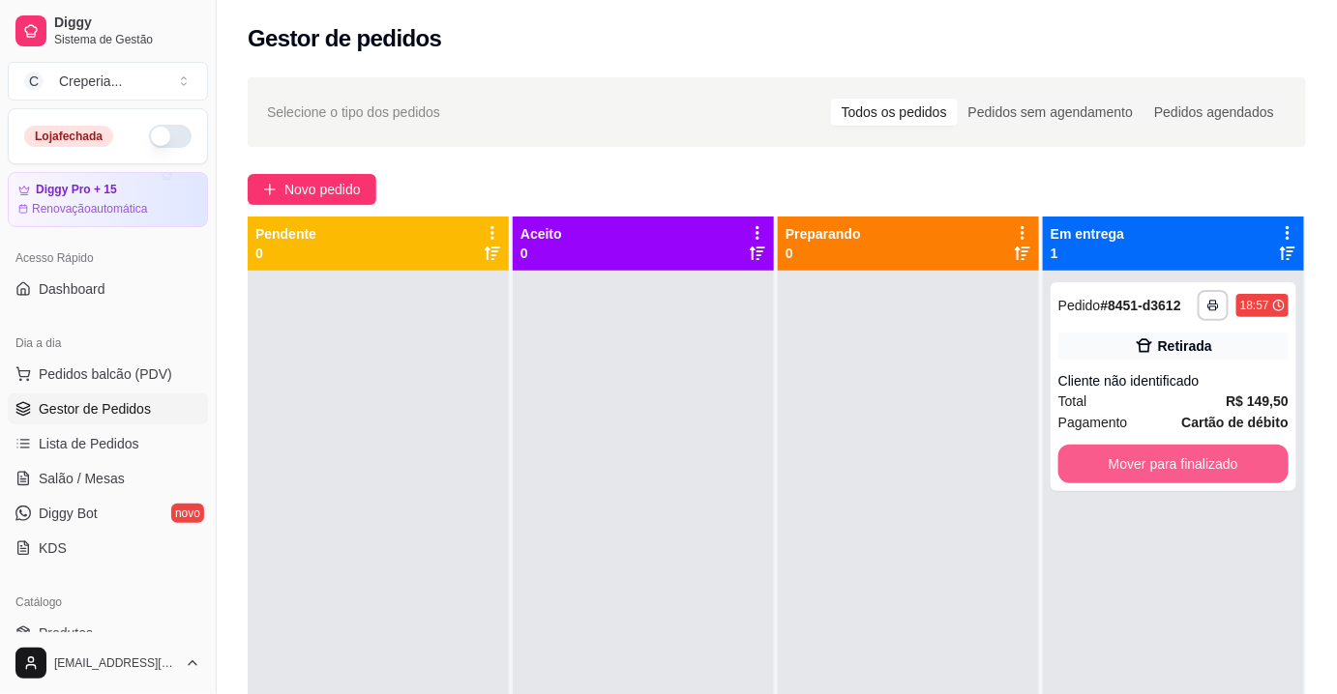
click at [1135, 467] on button "Mover para finalizado" at bounding box center [1173, 464] width 230 height 39
